Goal: Check status: Check status

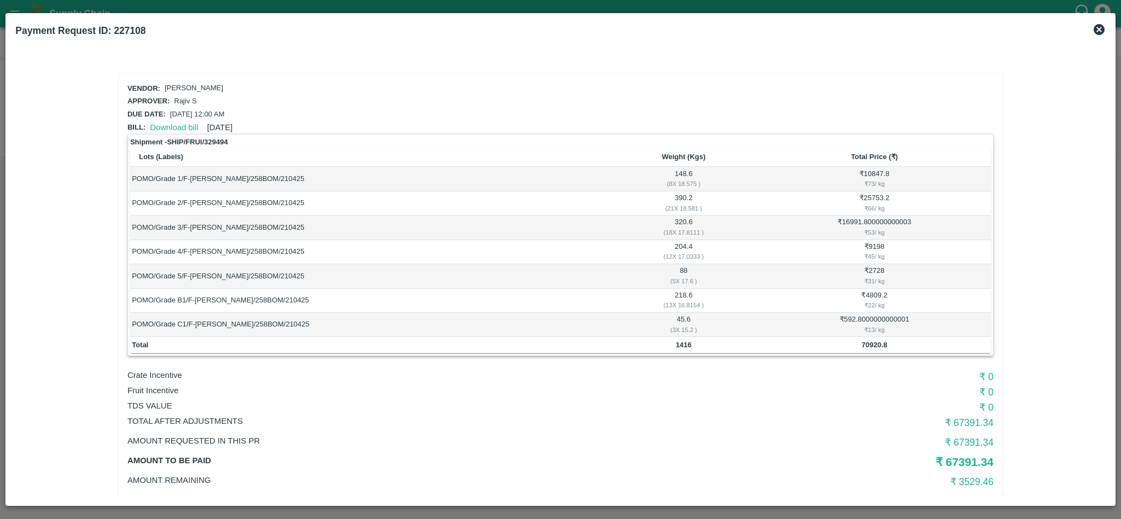
click at [1100, 26] on icon at bounding box center [1099, 29] width 11 height 11
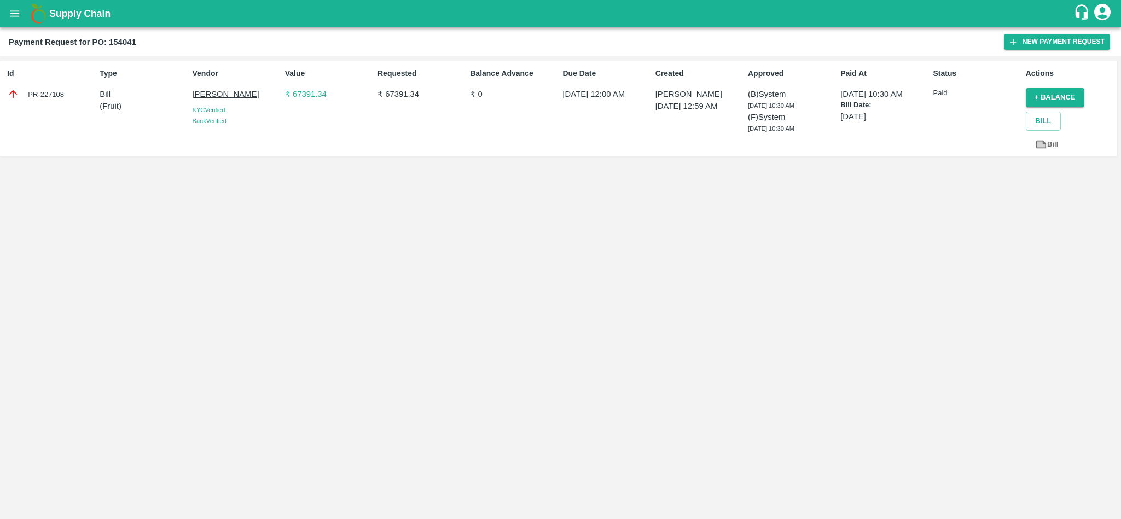
click at [23, 14] on button "open drawer" at bounding box center [14, 13] width 25 height 25
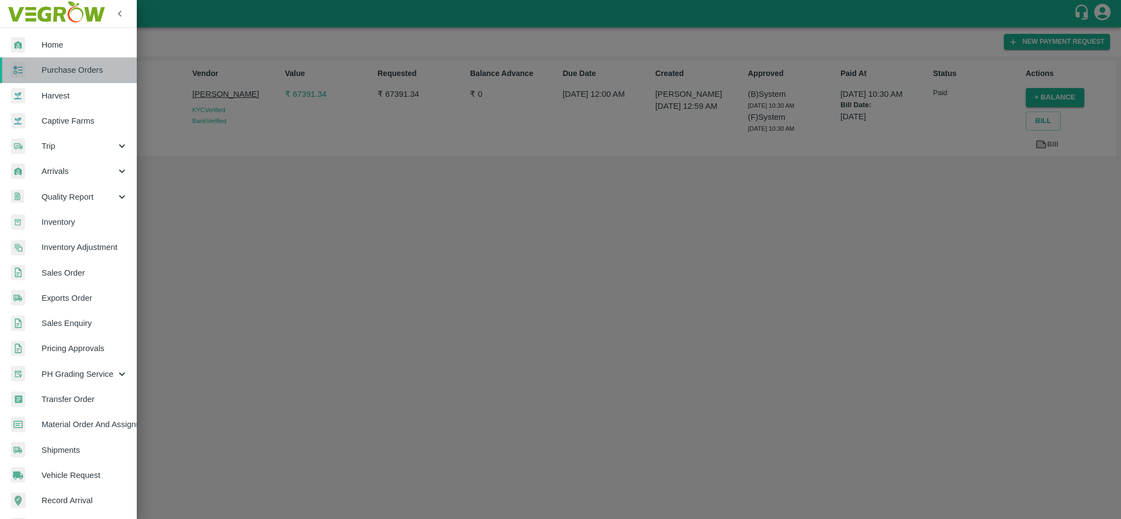
click at [98, 72] on span "Purchase Orders" at bounding box center [85, 70] width 86 height 12
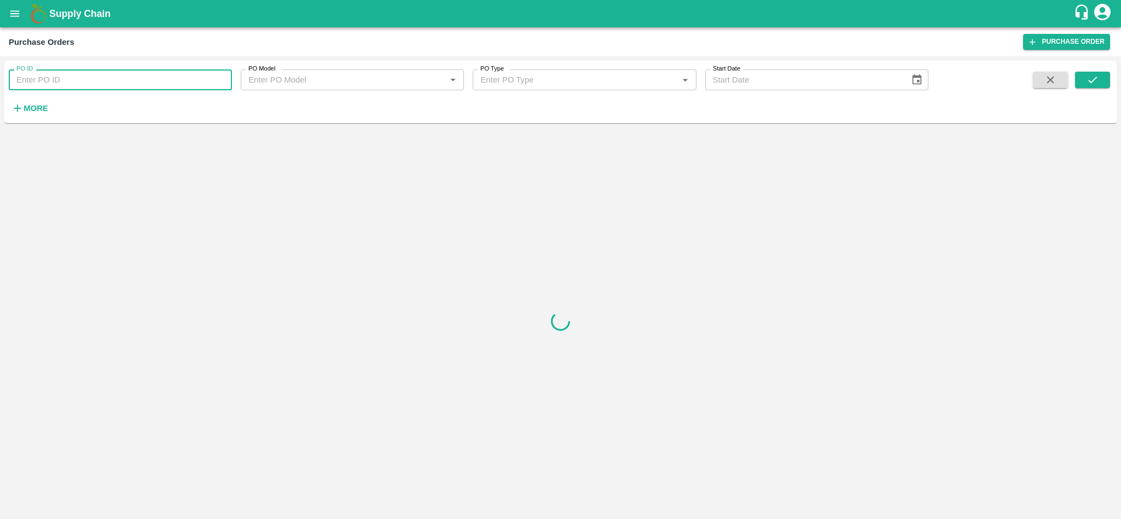
click at [78, 76] on input "PO ID" at bounding box center [120, 79] width 223 height 21
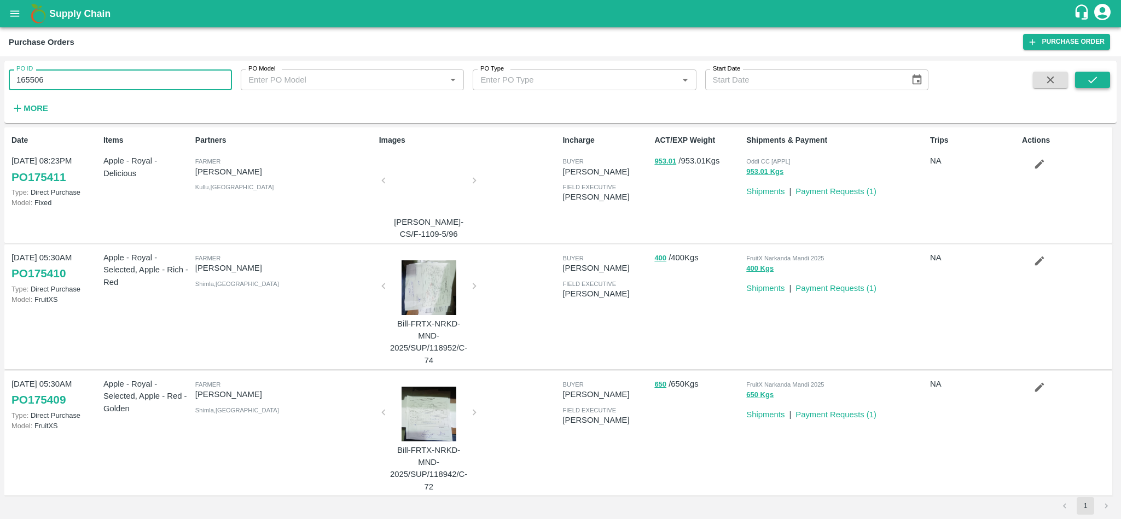
type input "165506"
click at [1095, 74] on icon "submit" at bounding box center [1092, 80] width 12 height 12
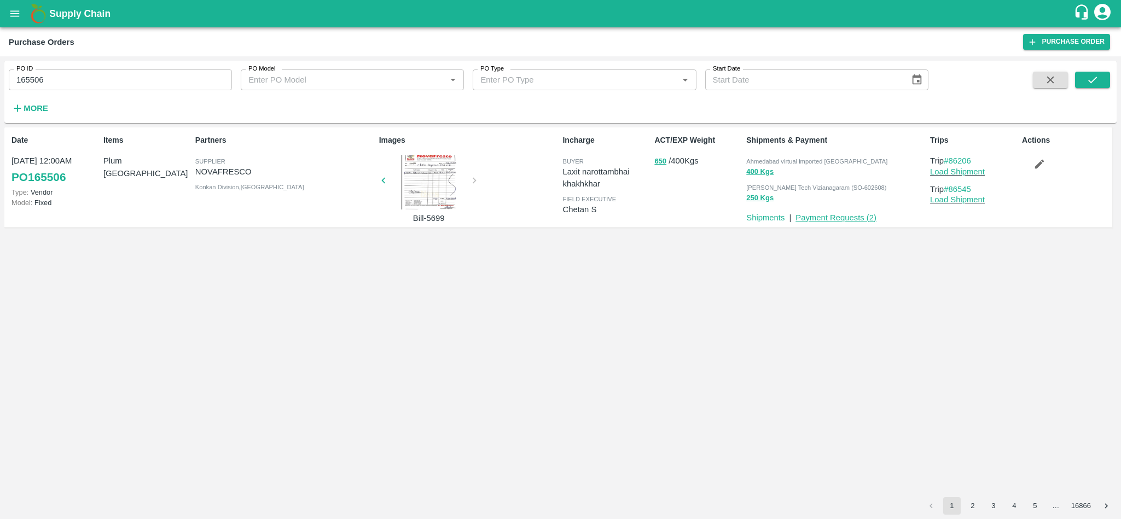
click at [830, 216] on link "Payment Requests ( 2 )" at bounding box center [835, 217] width 81 height 9
click at [761, 196] on button "250 Kgs" at bounding box center [759, 198] width 27 height 13
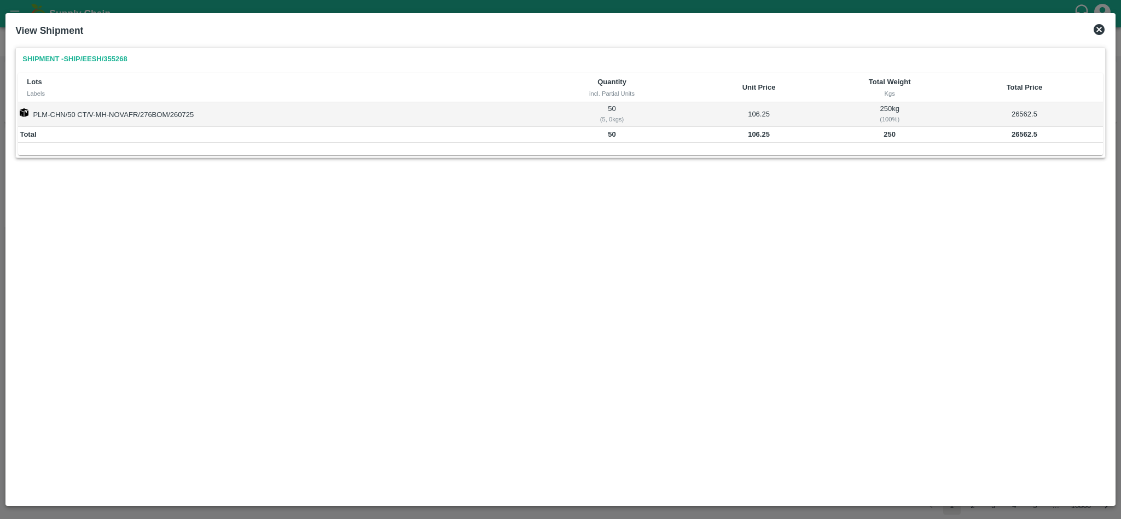
click at [1098, 28] on icon at bounding box center [1098, 29] width 13 height 13
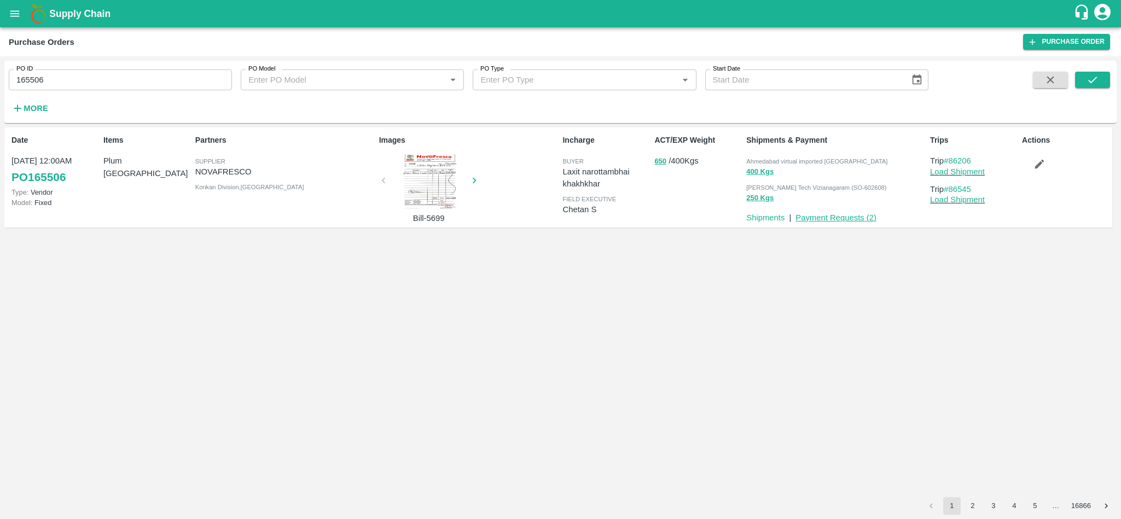
click at [844, 215] on link "Payment Requests ( 2 )" at bounding box center [835, 217] width 81 height 9
click at [755, 193] on button "250 Kgs" at bounding box center [759, 198] width 27 height 13
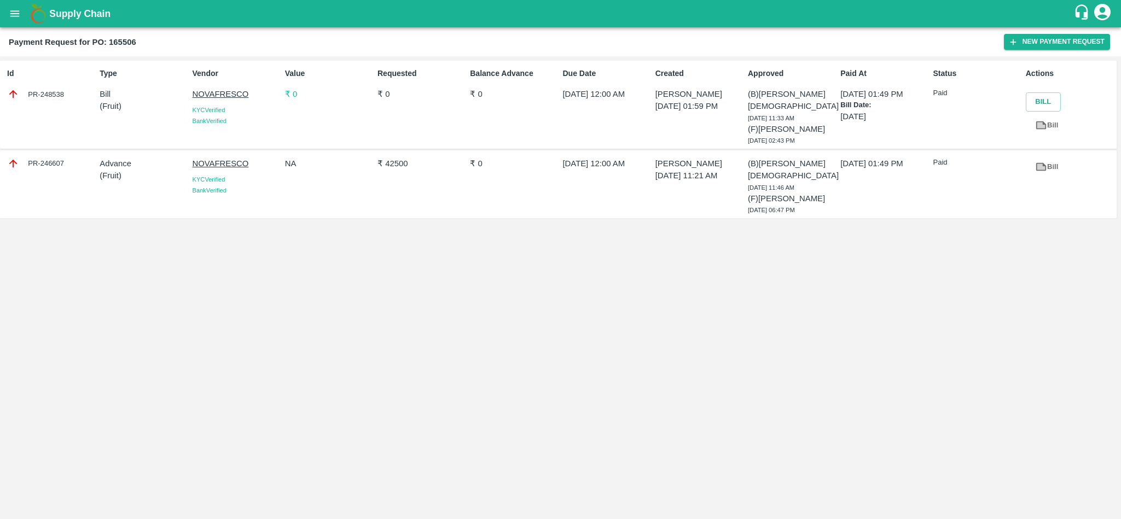
click at [53, 158] on div "PR-246607" at bounding box center [51, 164] width 88 height 12
copy div "246607"
click at [126, 43] on b "Payment Request for PO: 165506" at bounding box center [72, 42] width 127 height 9
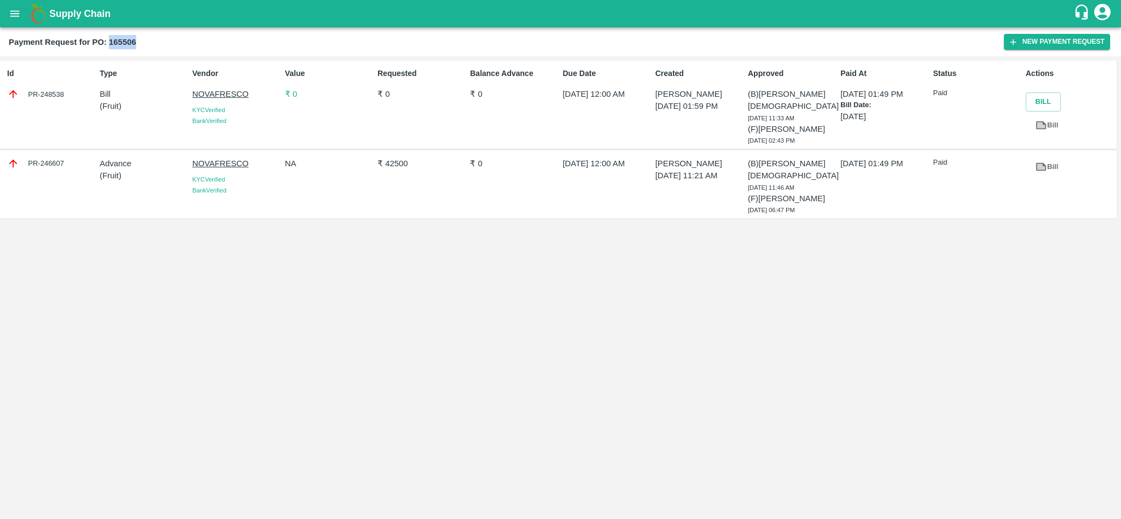
copy b "165506"
